Goal: Check status: Check status

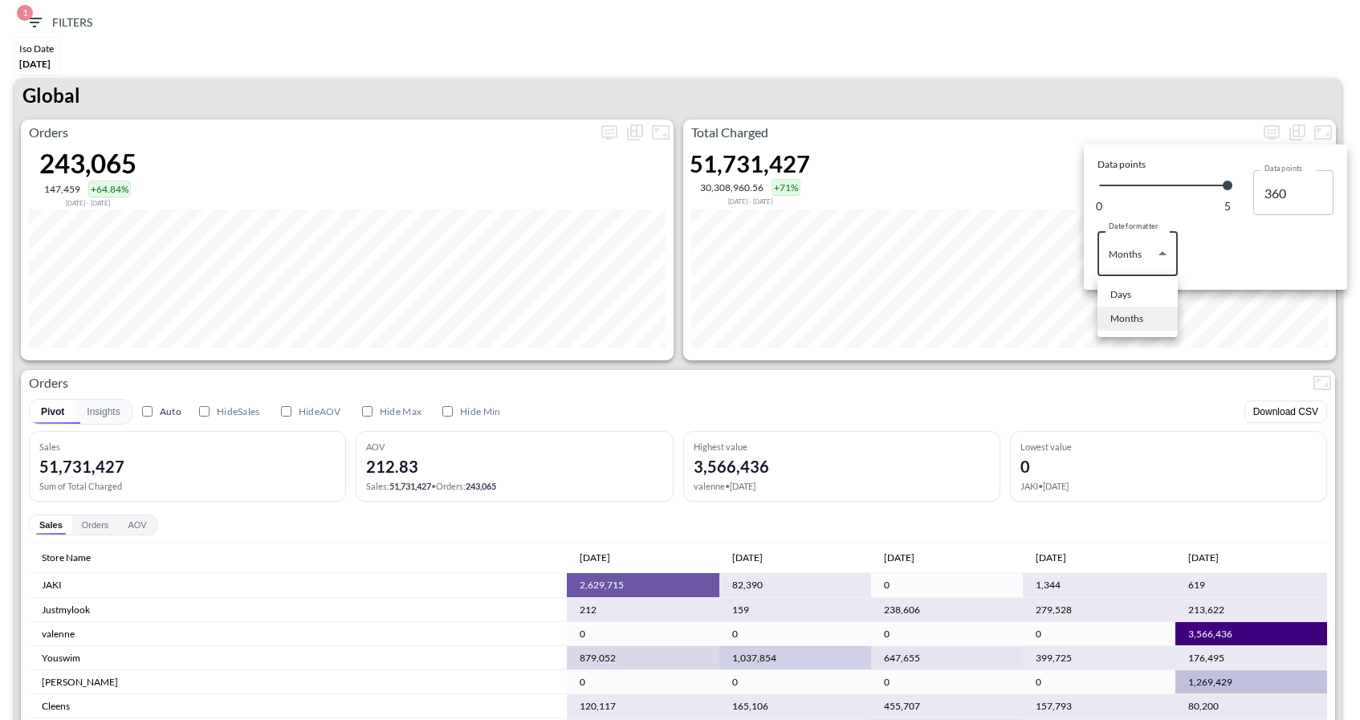
click at [1123, 284] on li "Days" at bounding box center [1138, 295] width 80 height 24
type input "Days"
type input "150"
click at [1146, 59] on div at bounding box center [680, 360] width 1360 height 720
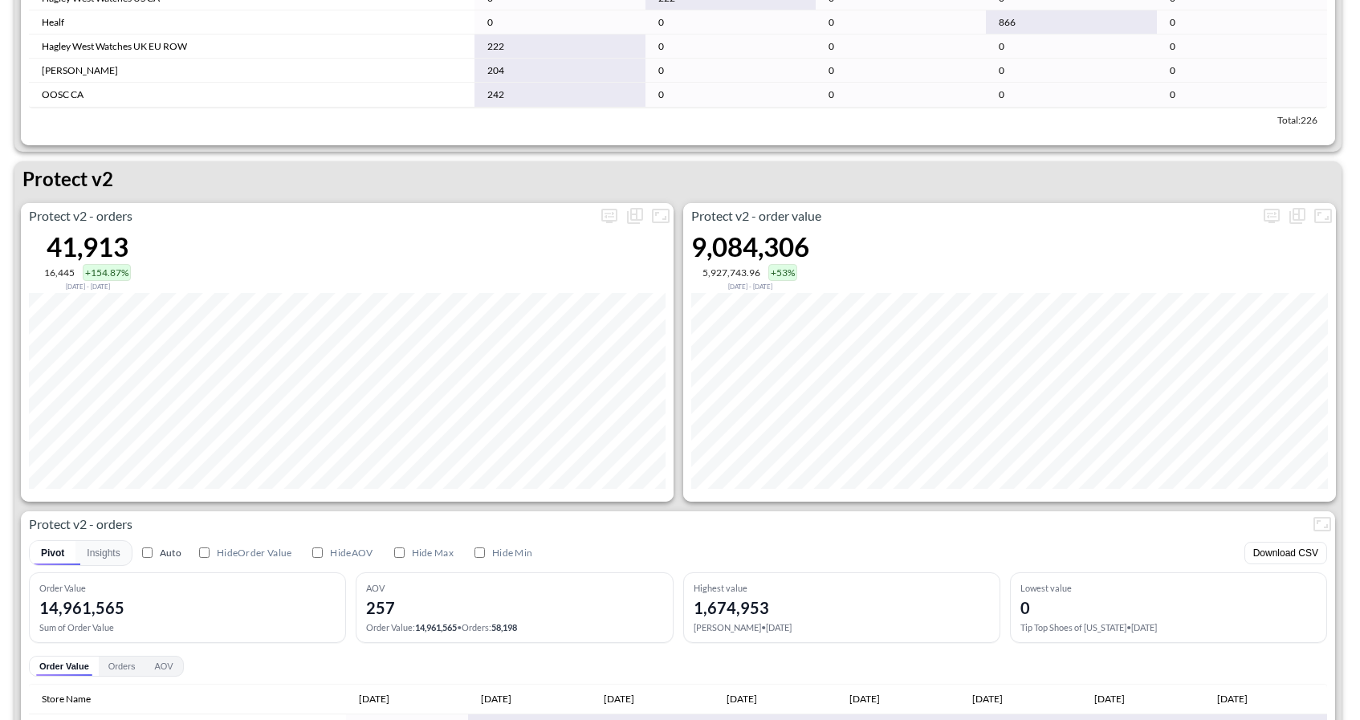
scroll to position [2981, 0]
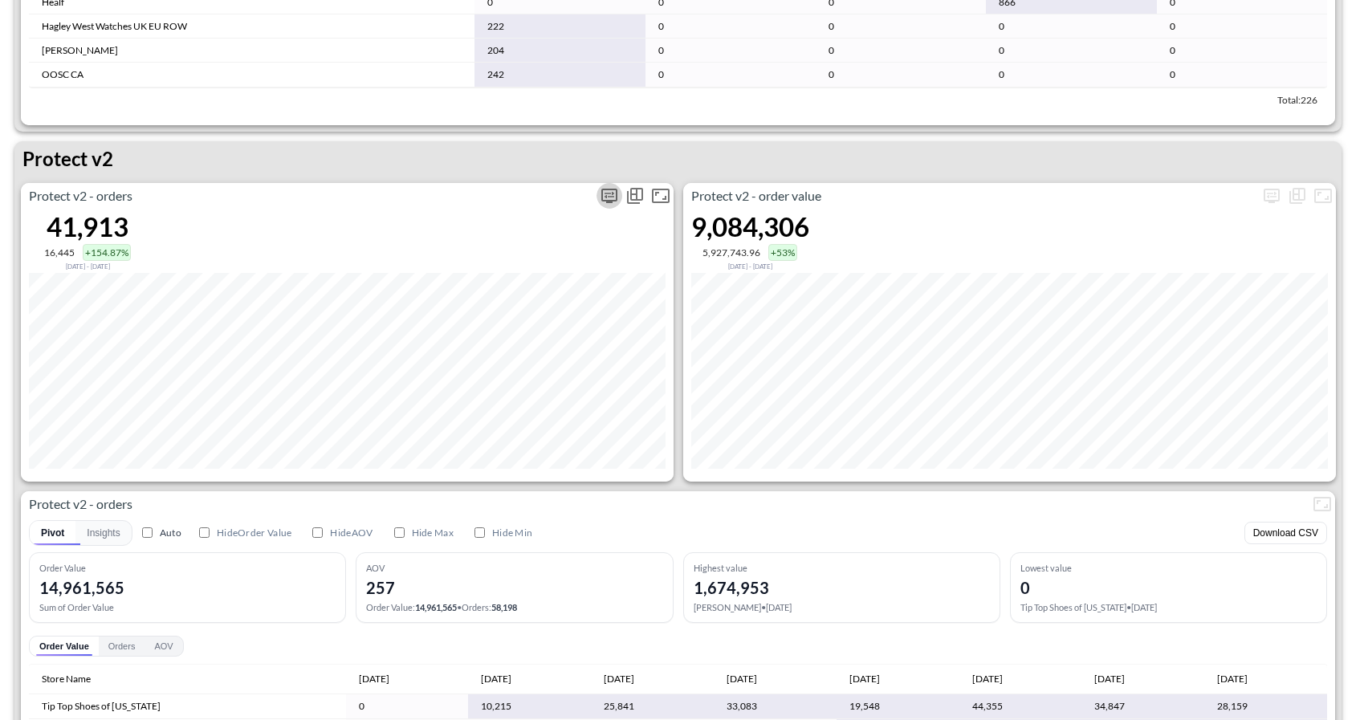
click at [606, 189] on icon "more" at bounding box center [609, 196] width 16 height 14
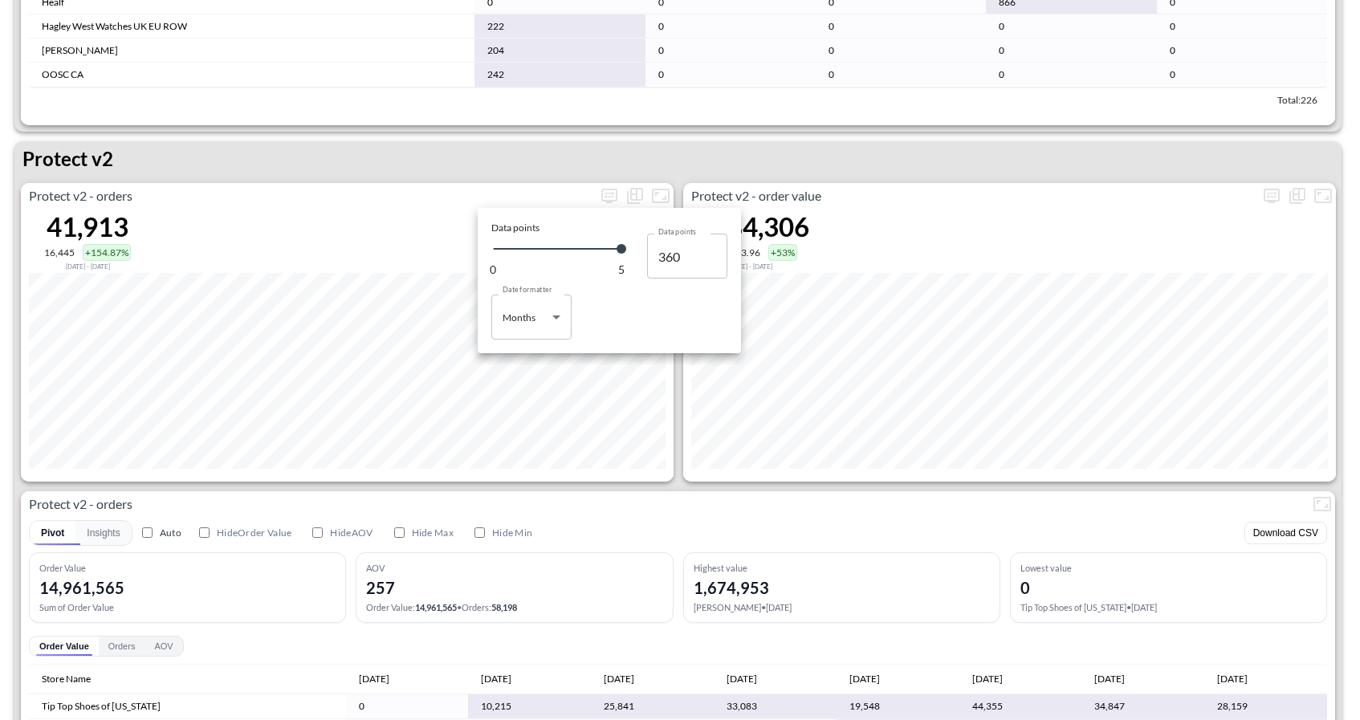
click at [533, 332] on body "BI.P.EYE, Interactive Analytics Dashboards 1 Filters Iso Date [DATE] Global Ord…" at bounding box center [680, 360] width 1360 height 720
click at [516, 363] on div "Days" at bounding box center [514, 358] width 21 height 14
type input "Days"
type input "150"
click at [952, 176] on div at bounding box center [680, 360] width 1360 height 720
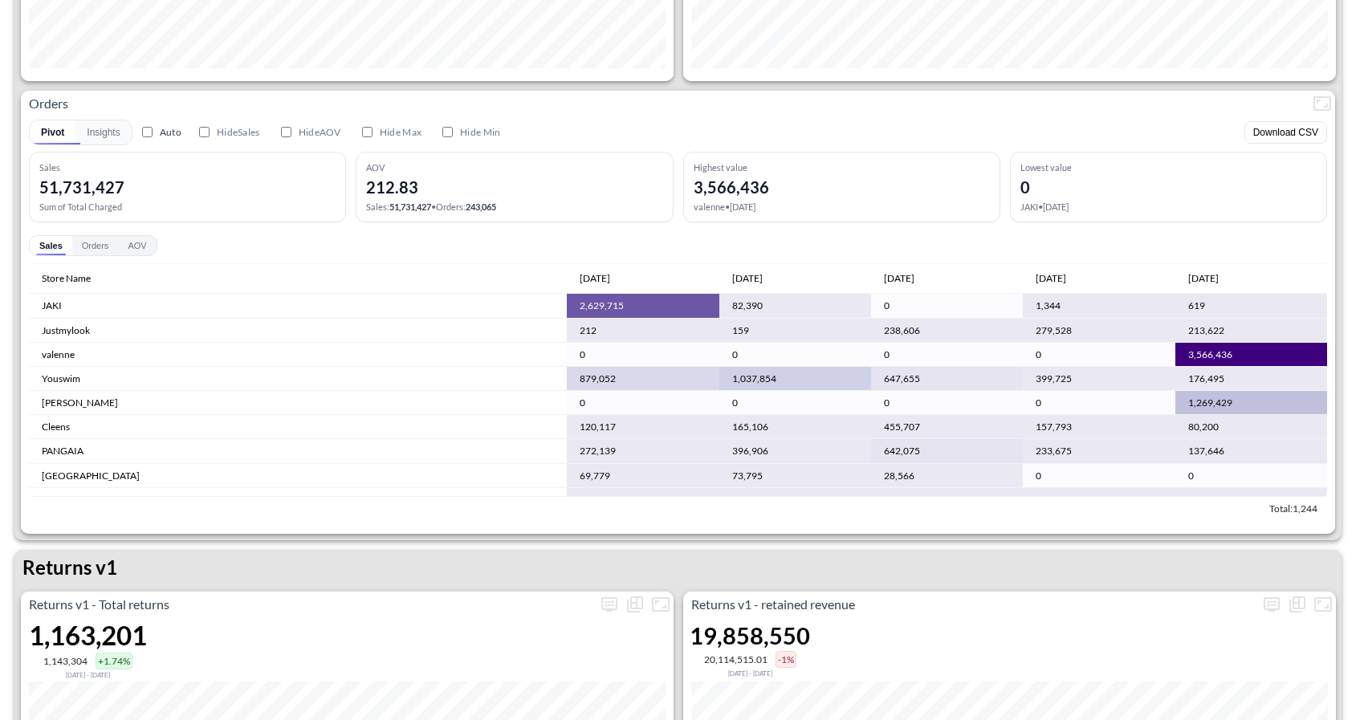
scroll to position [0, 0]
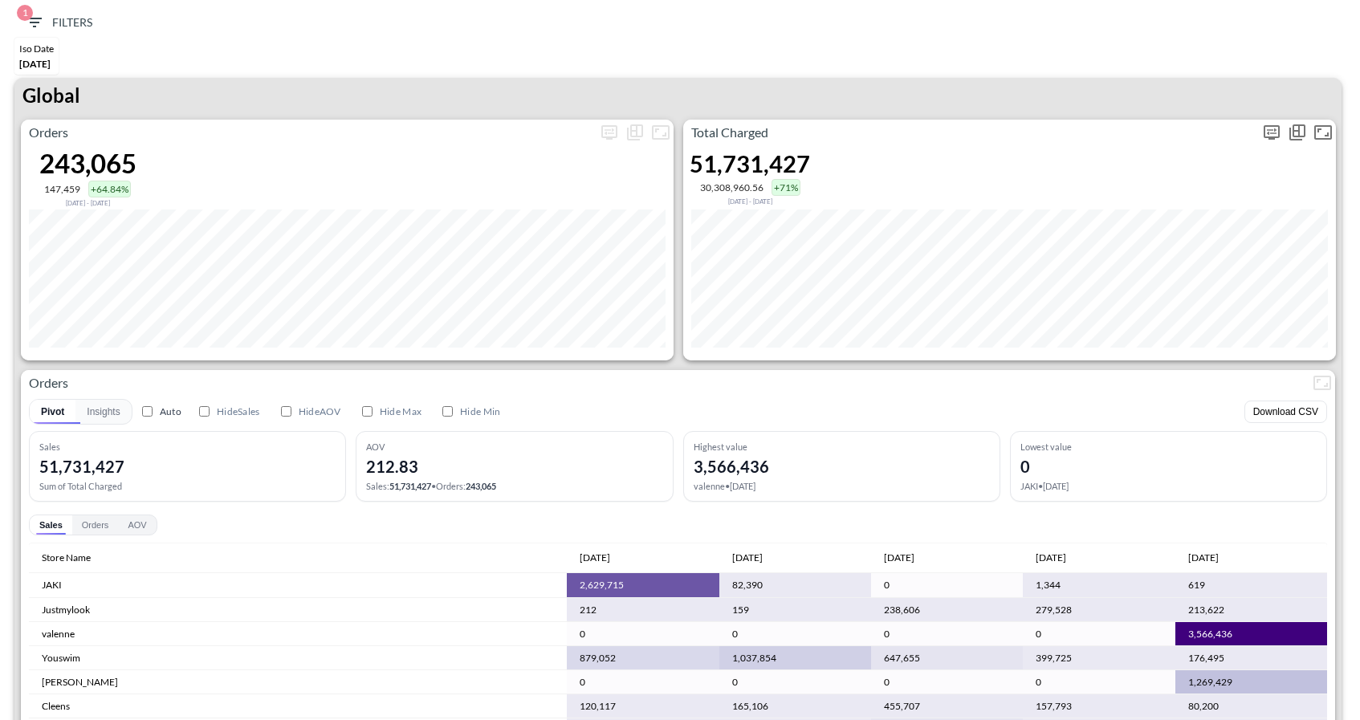
click at [1273, 127] on icon "more" at bounding box center [1271, 132] width 19 height 19
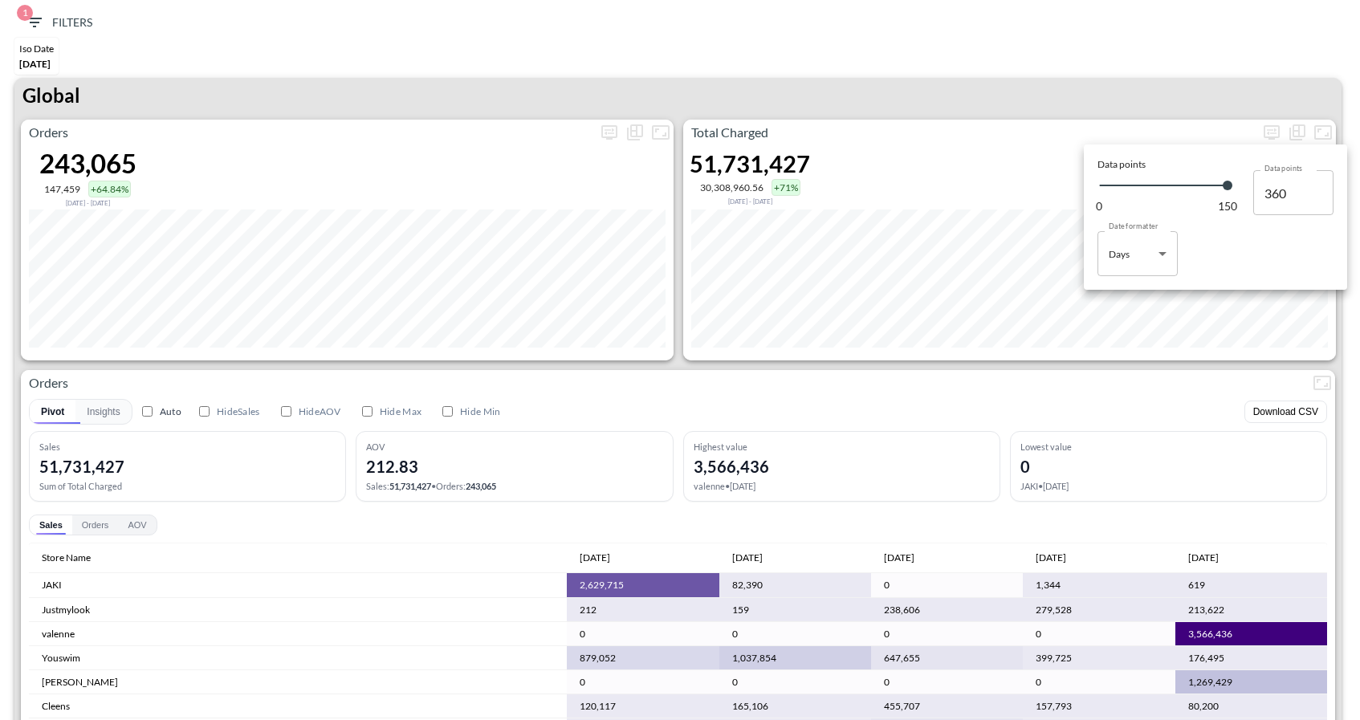
click at [1144, 256] on body "BI.P.EYE, Interactive Analytics Dashboards 1 Filters Iso Date [DATE] Global Ord…" at bounding box center [680, 360] width 1360 height 720
click at [1124, 325] on div "Months" at bounding box center [1126, 319] width 33 height 14
type input "Months"
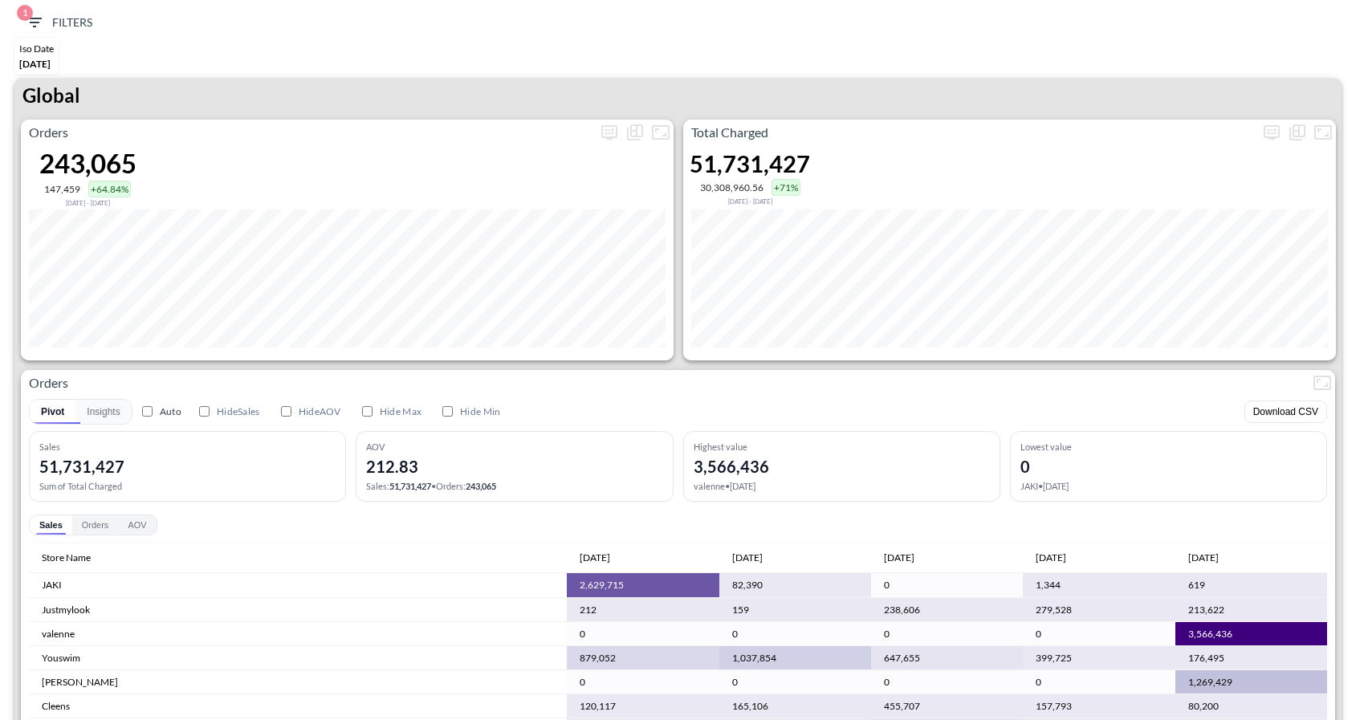
click at [636, 99] on div "Global" at bounding box center [677, 99] width 1327 height 42
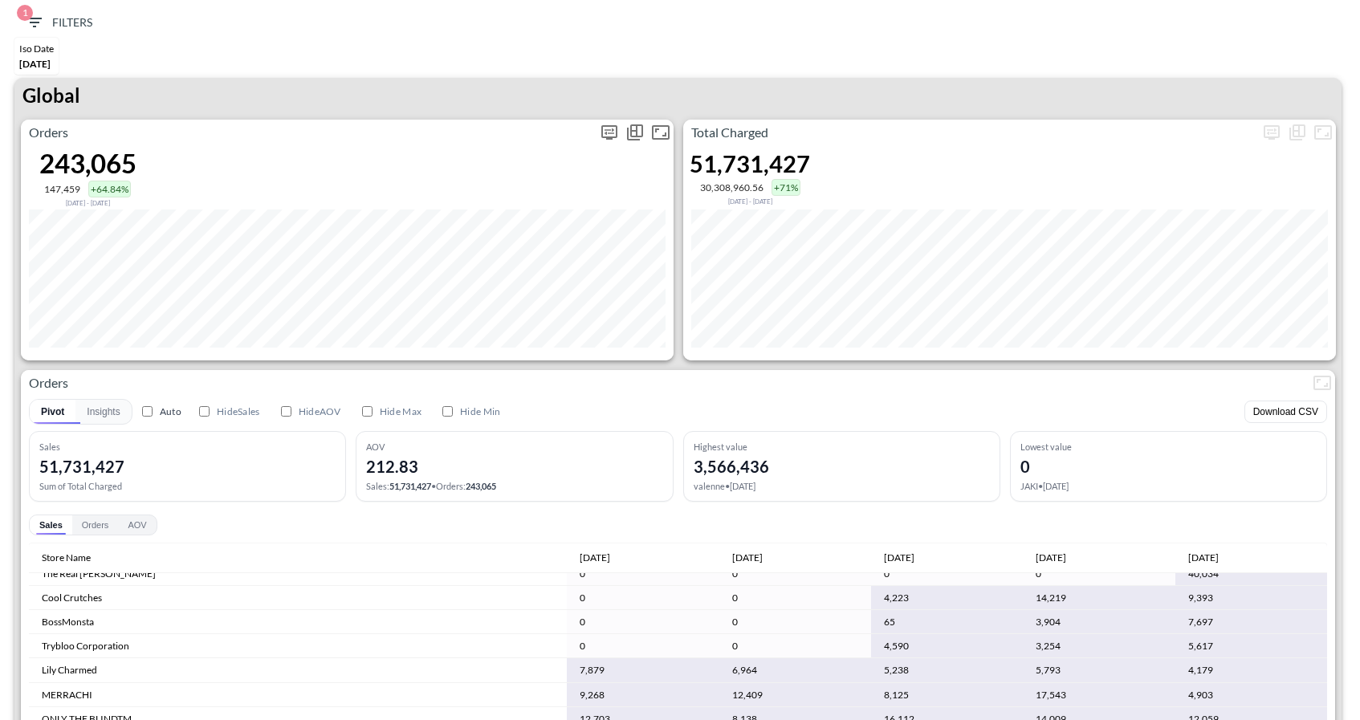
click at [613, 128] on icon "more" at bounding box center [610, 131] width 10 height 6
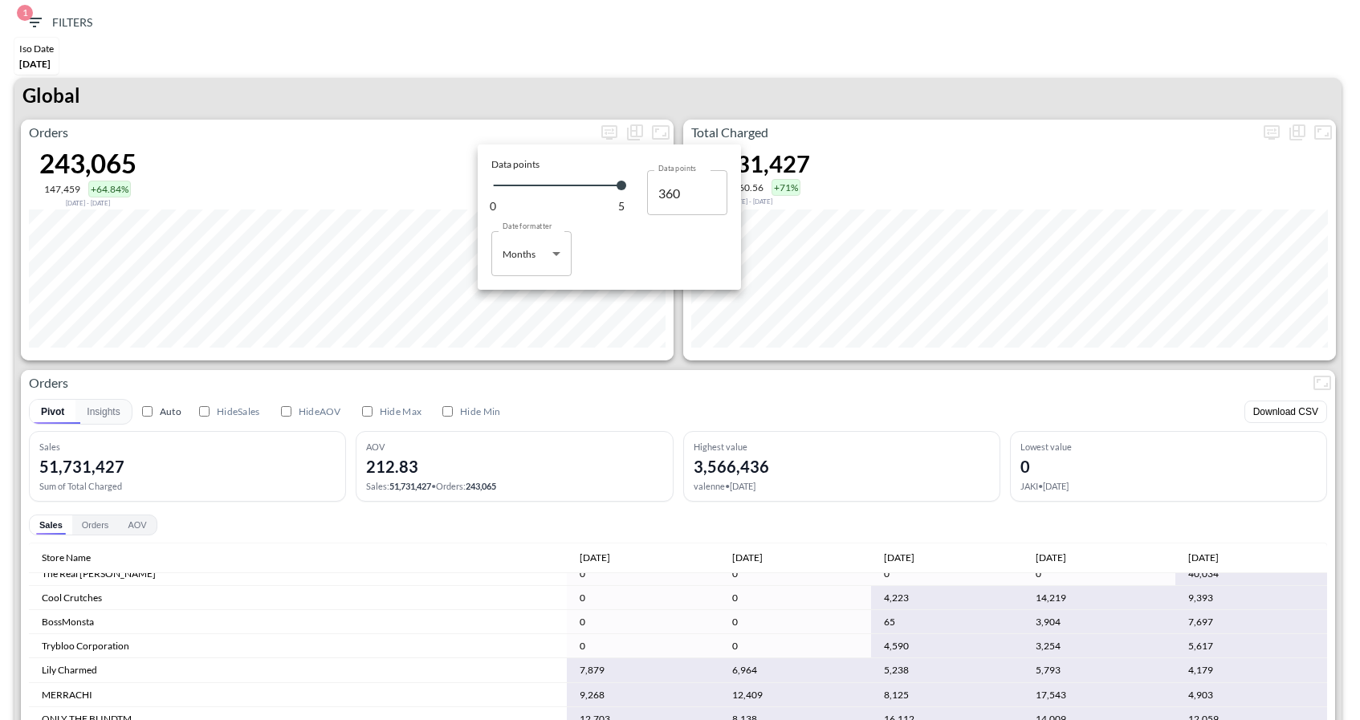
click at [35, 16] on div at bounding box center [680, 360] width 1360 height 720
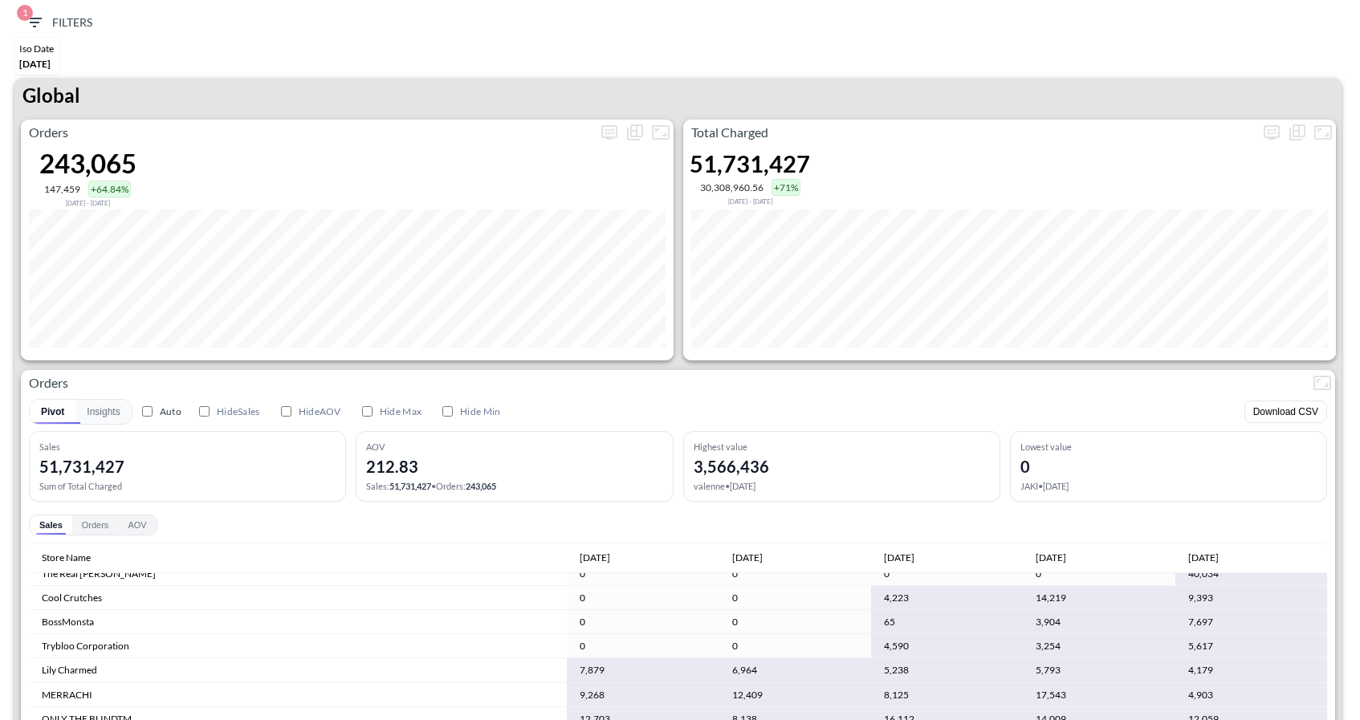
click at [35, 22] on icon "button" at bounding box center [34, 23] width 14 height 10
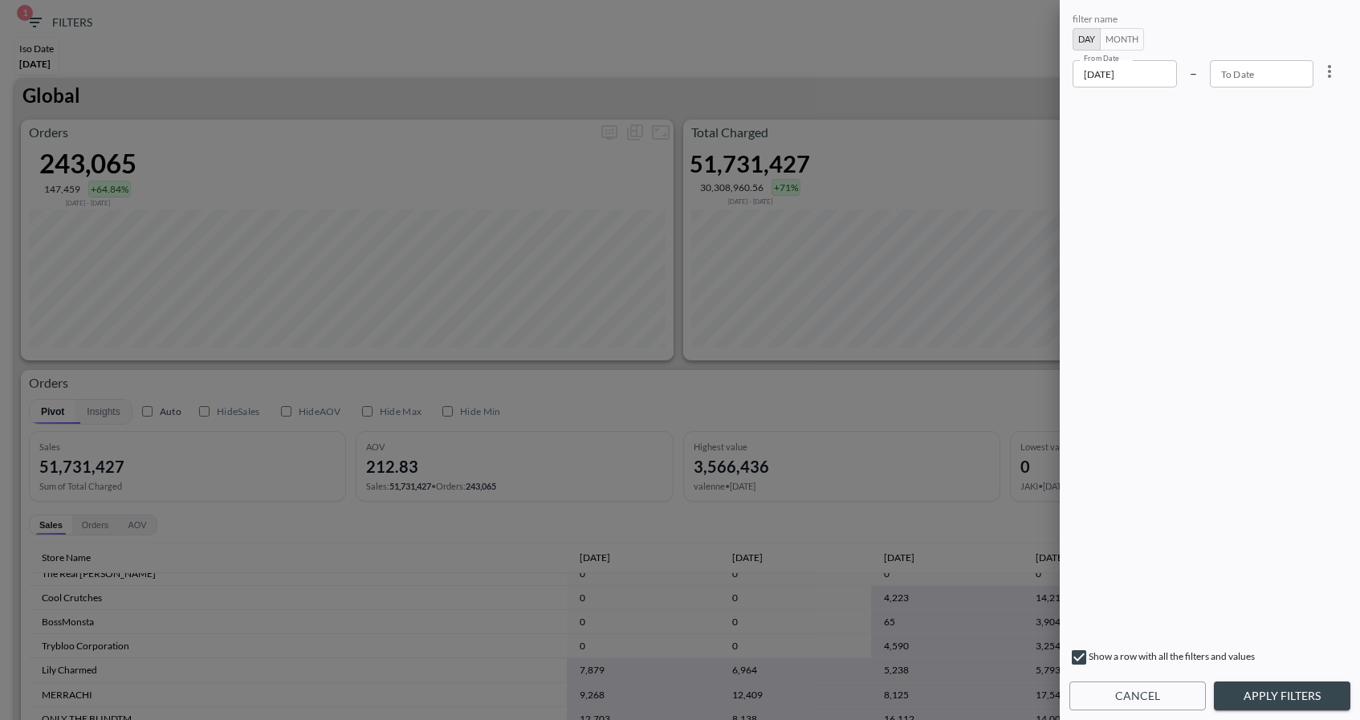
click at [1134, 77] on input "2025-05-01" at bounding box center [1125, 73] width 104 height 27
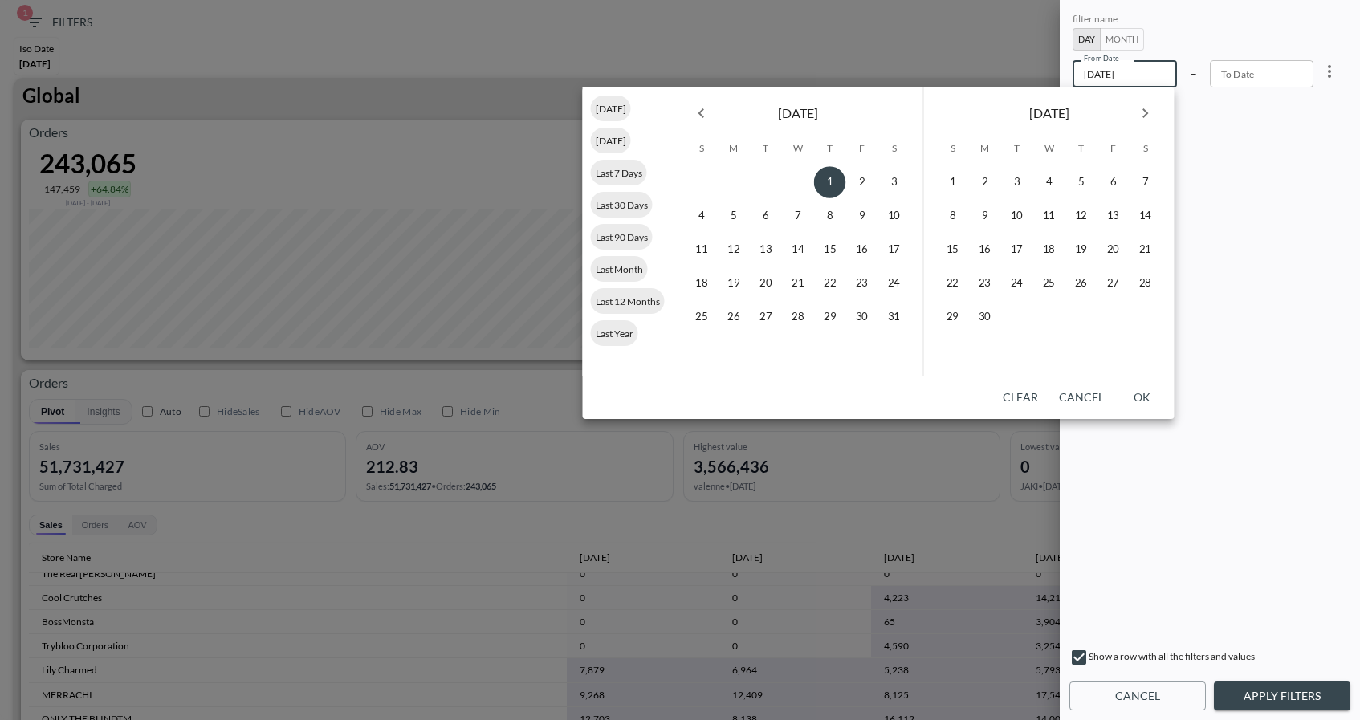
click at [1142, 118] on icon "Next month" at bounding box center [1145, 113] width 19 height 19
click at [1142, 117] on icon "Next month" at bounding box center [1145, 113] width 6 height 10
click at [1149, 284] on button "27" at bounding box center [1146, 283] width 32 height 32
type input "2025-09-27"
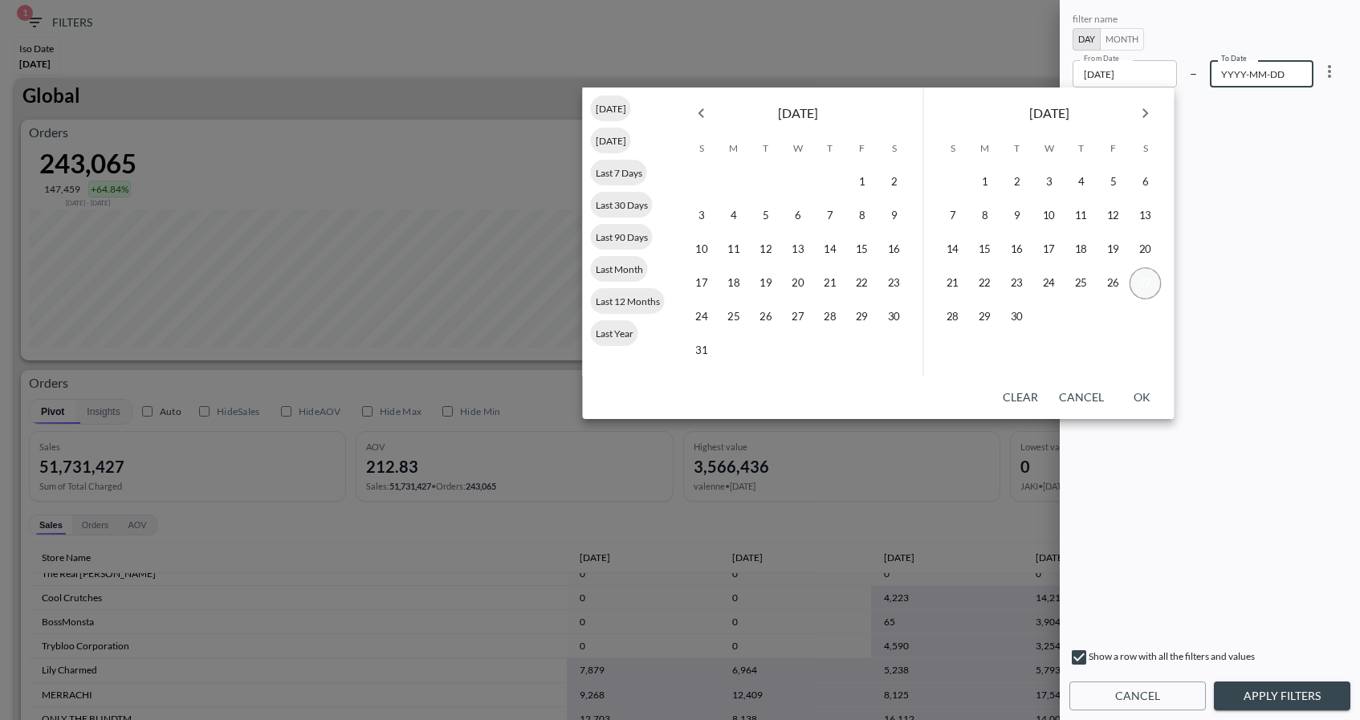
type input "YYYY-MM-DD"
click at [946, 324] on button "28" at bounding box center [953, 317] width 32 height 32
type input "2025-09-28"
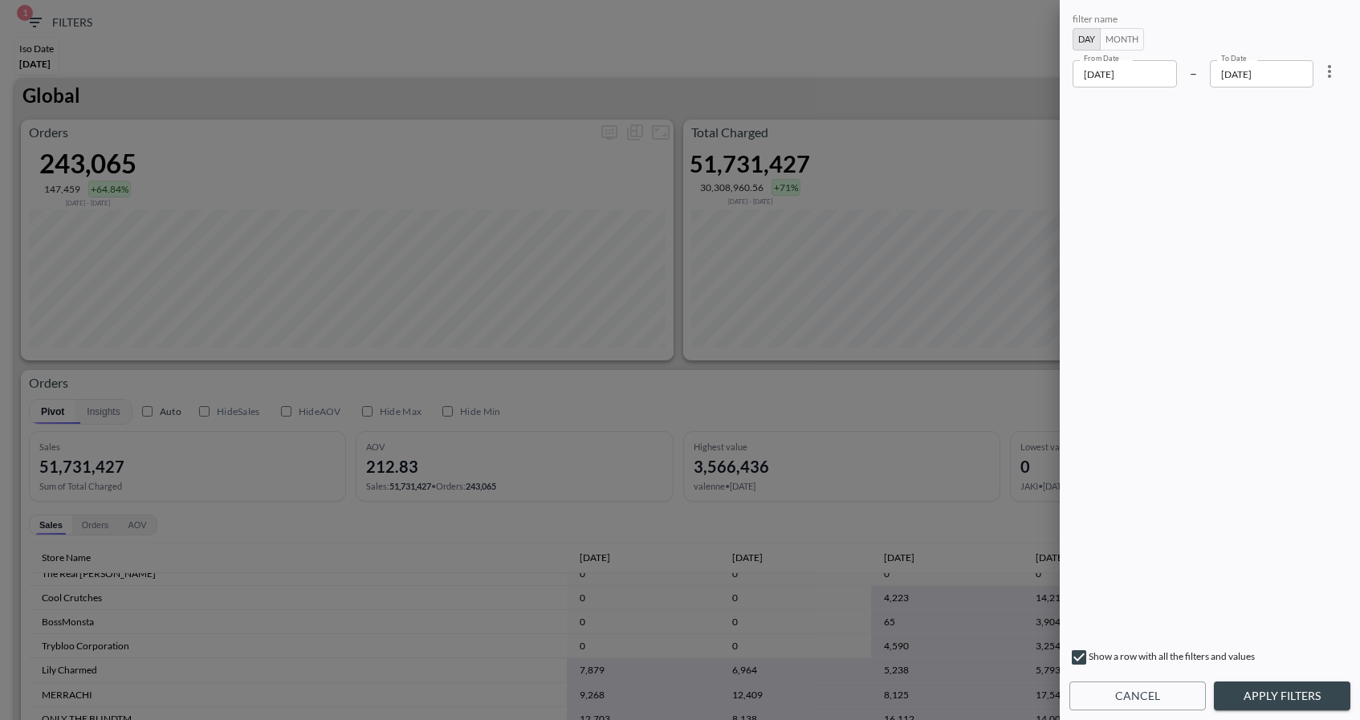
click at [1284, 687] on button "Apply Filters" at bounding box center [1282, 697] width 136 height 30
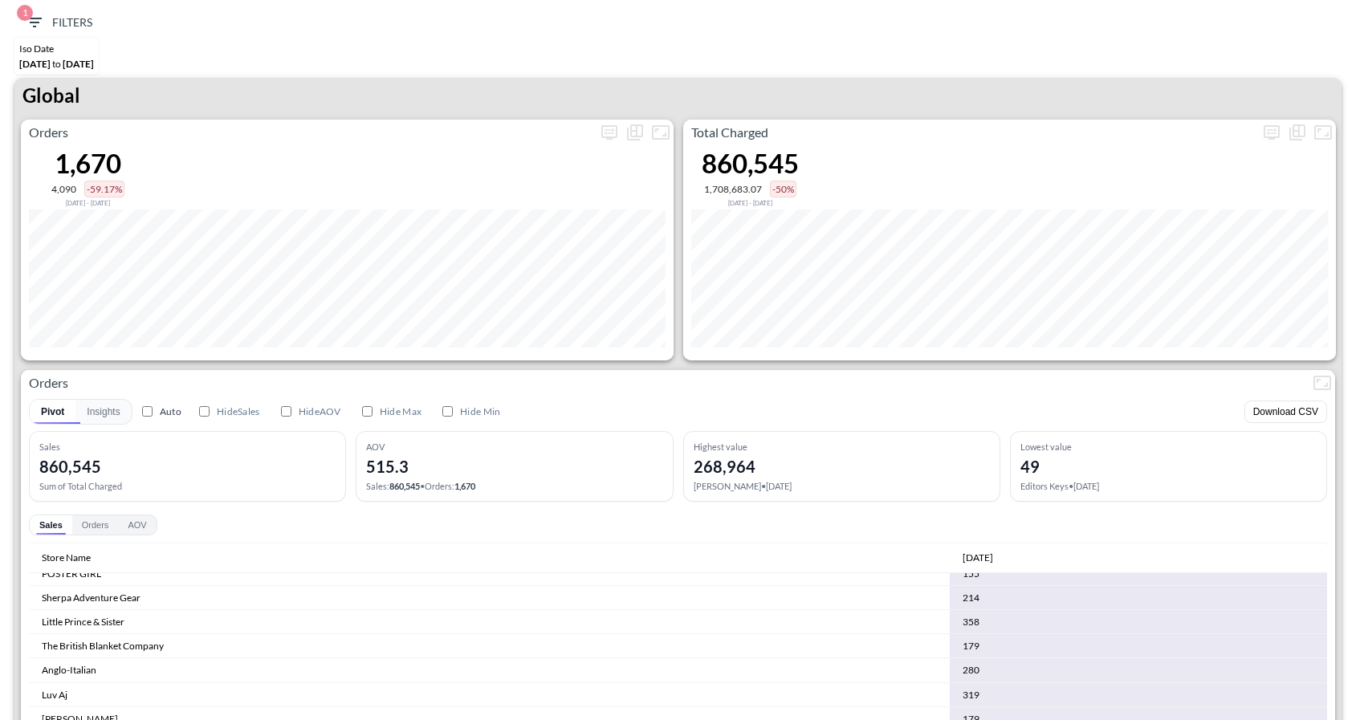
click at [1199, 66] on div "Iso Date Sep 27, 2025 to Sep 28, 2025" at bounding box center [680, 58] width 1344 height 40
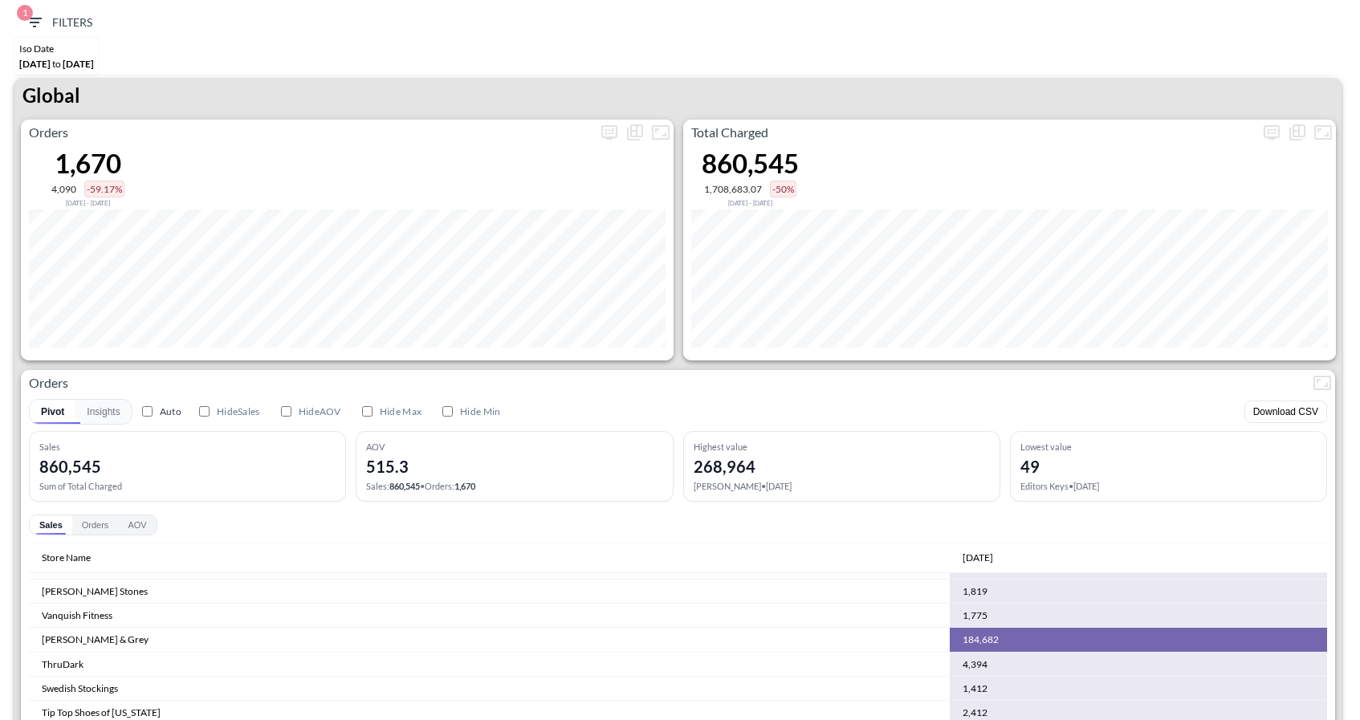
click at [45, 13] on span "1 Filters" at bounding box center [58, 23] width 67 height 20
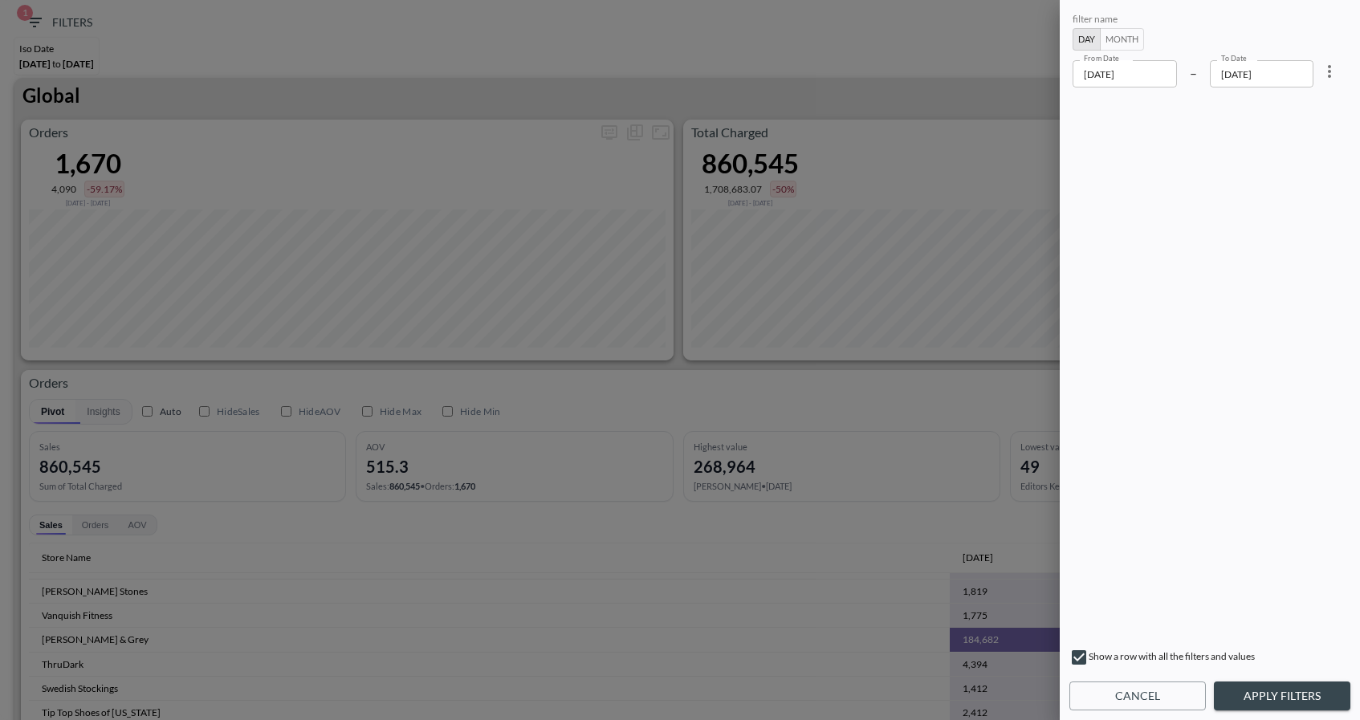
click at [608, 78] on div at bounding box center [680, 360] width 1360 height 720
click at [1143, 705] on button "Cancel" at bounding box center [1137, 697] width 136 height 30
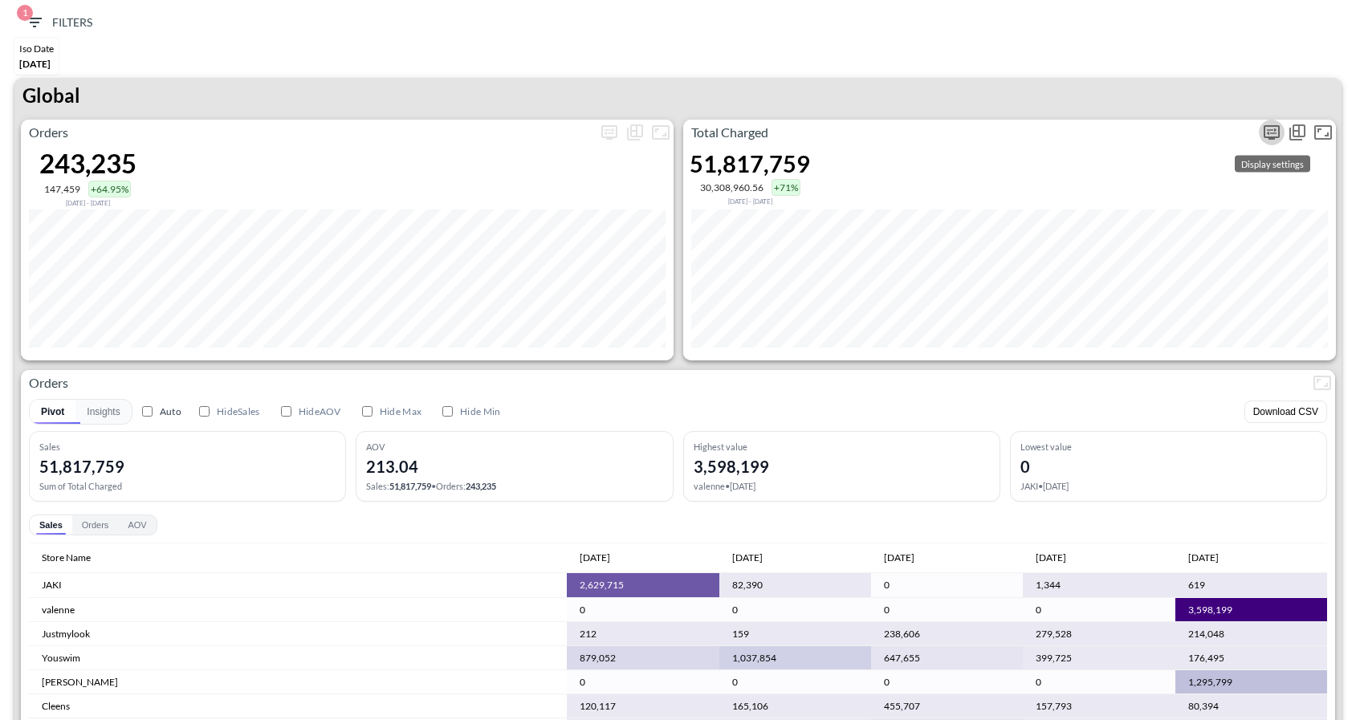
click at [1273, 132] on icon "more" at bounding box center [1271, 132] width 19 height 19
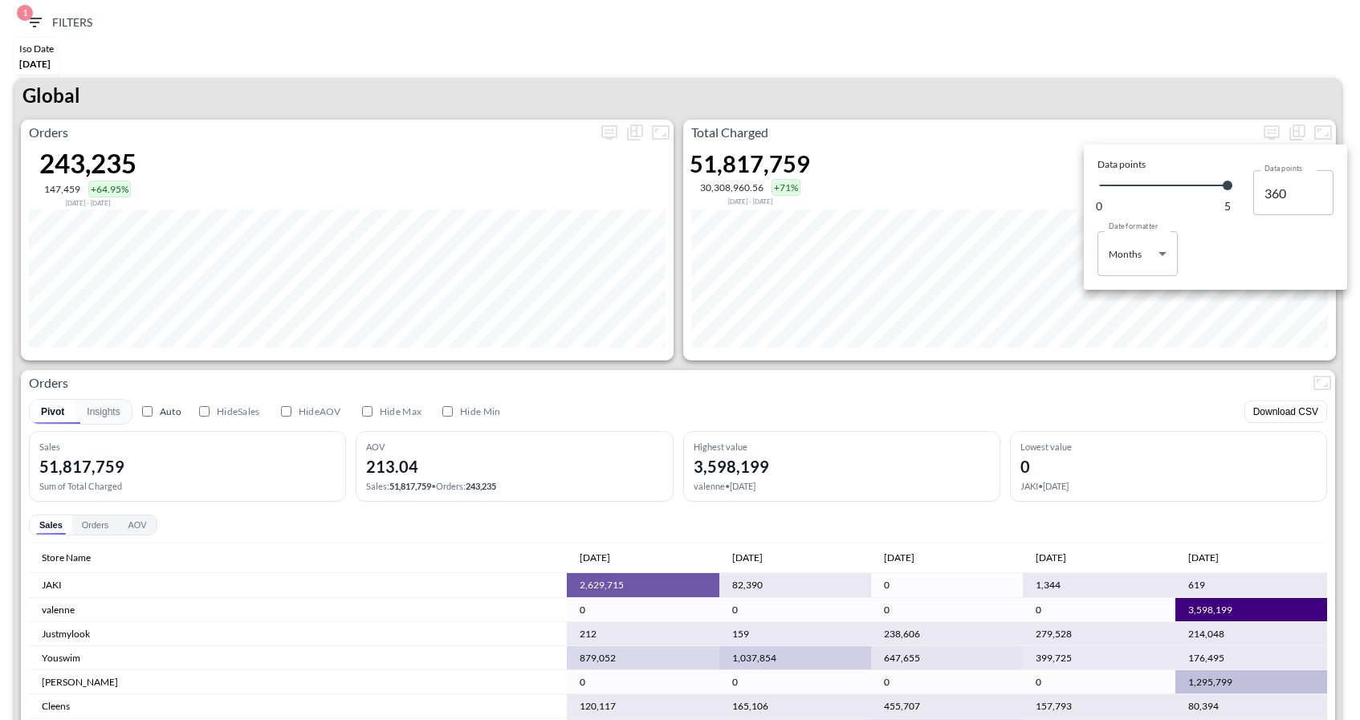
click at [1146, 264] on body "BI.P.EYE, Interactive Analytics Dashboards 1 Filters Iso Date May 01, 2025 Glob…" at bounding box center [680, 360] width 1360 height 720
click at [1119, 300] on div "Days" at bounding box center [1120, 294] width 21 height 14
type input "Days"
type input "150"
click at [1124, 81] on div at bounding box center [680, 360] width 1360 height 720
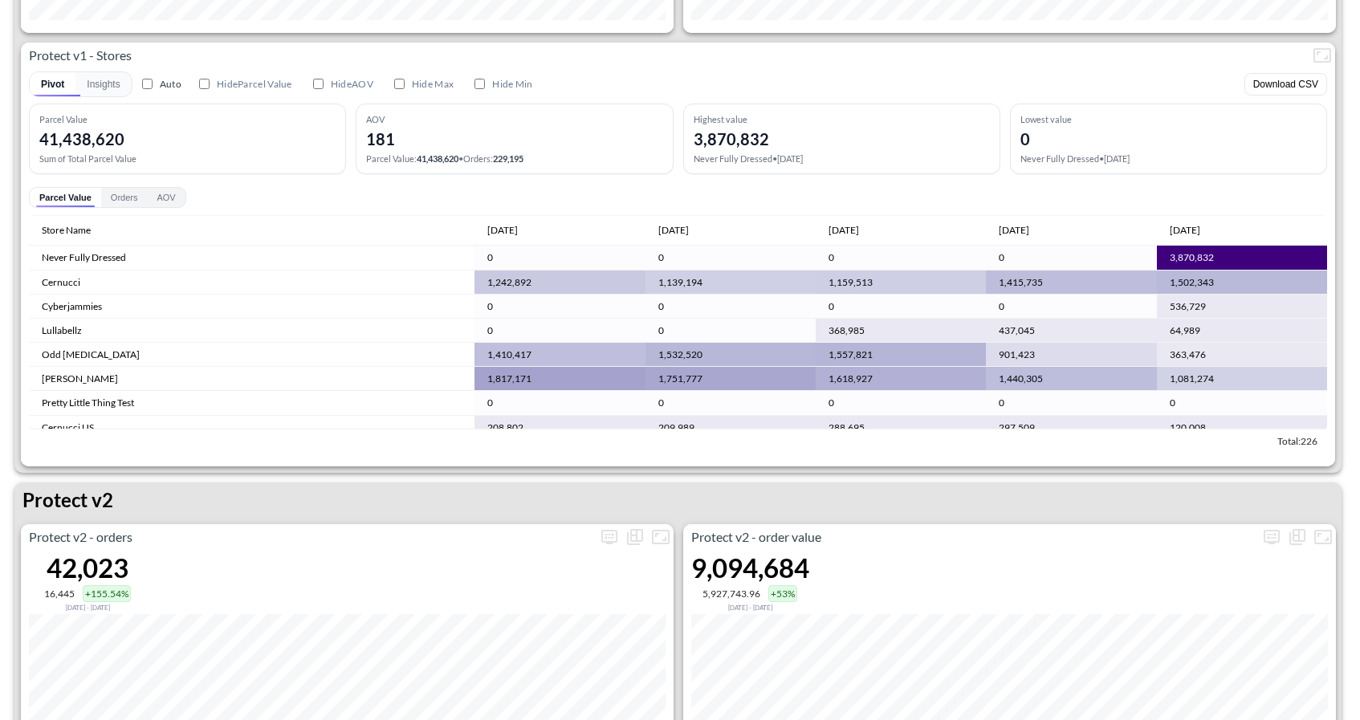
scroll to position [3033, 0]
